Goal: Task Accomplishment & Management: Manage account settings

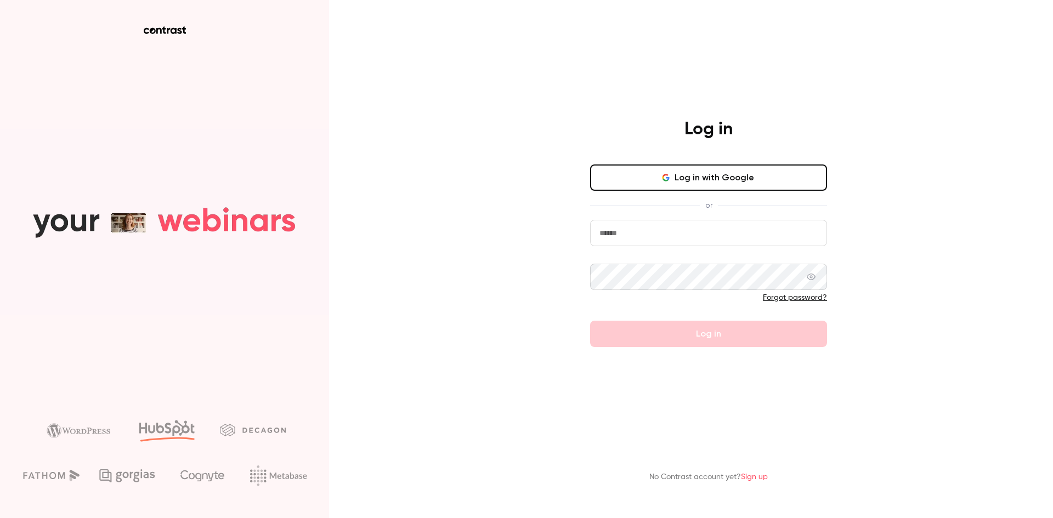
type input "**********"
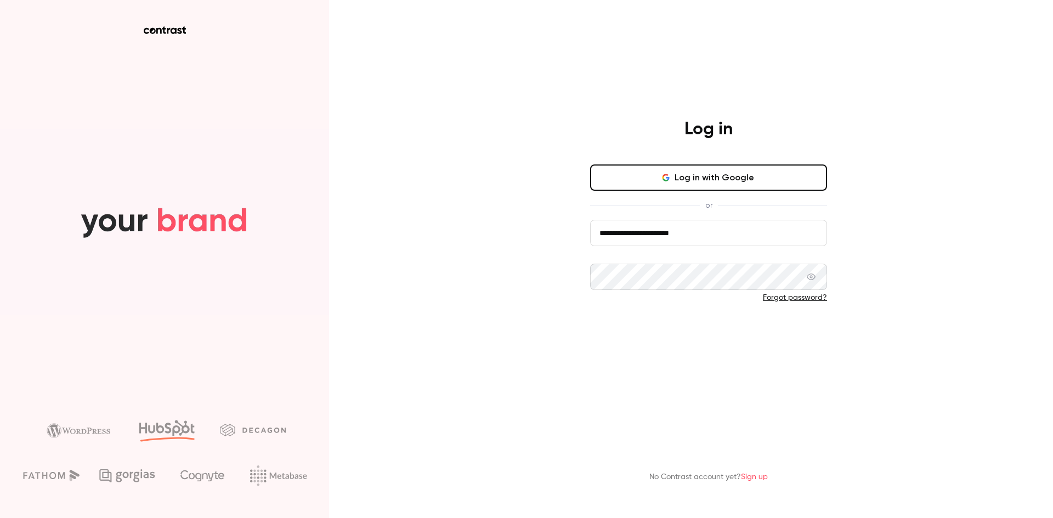
click at [713, 335] on button "Log in" at bounding box center [708, 334] width 237 height 26
